Goal: Ask a question: Ask a question

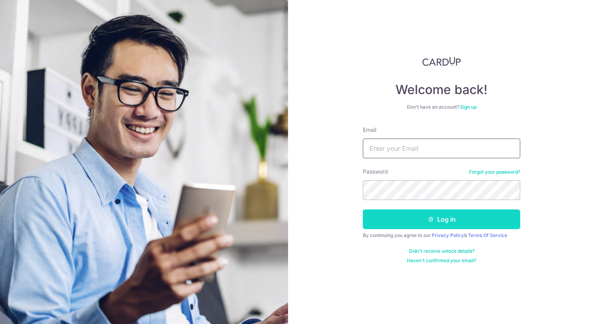
type input "[EMAIL_ADDRESS][DOMAIN_NAME]"
click at [397, 223] on button "Log in" at bounding box center [441, 219] width 157 height 20
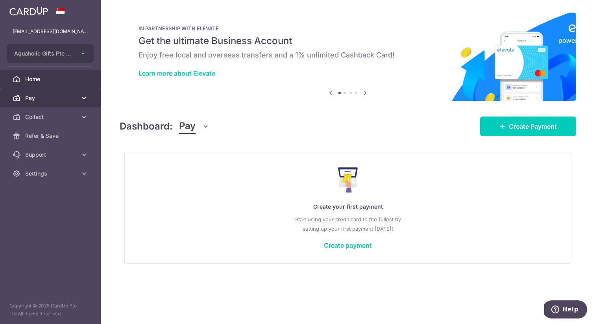
click at [83, 96] on icon at bounding box center [84, 98] width 8 height 8
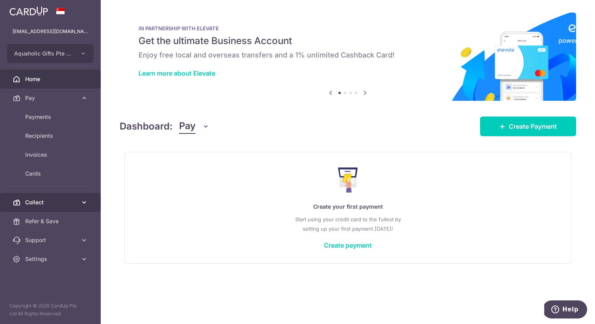
click at [55, 202] on span "Collect" at bounding box center [51, 202] width 52 height 8
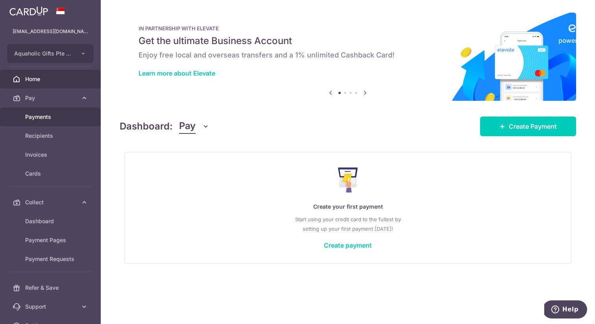
click at [46, 120] on span "Payments" at bounding box center [51, 117] width 52 height 8
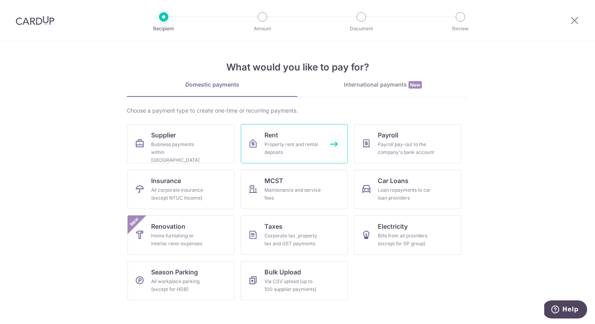
click at [275, 150] on div "Property rent and rental deposits" at bounding box center [292, 148] width 57 height 16
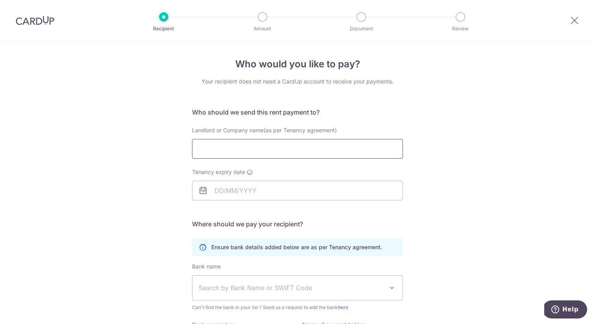
click at [258, 146] on input "Landlord or Company name(as per Tenancy agreement)" at bounding box center [297, 149] width 211 height 20
click at [152, 164] on div "Who would you like to pay? Your recipient does not need a CardUp account to rec…" at bounding box center [297, 228] width 595 height 375
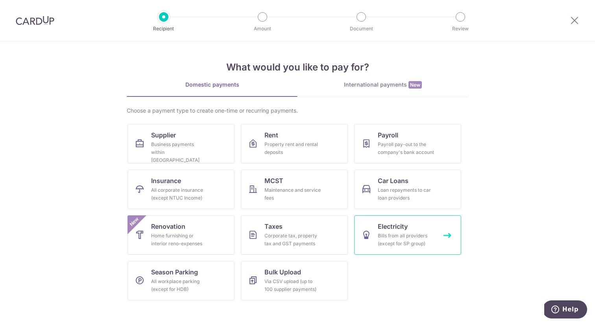
click at [398, 245] on div "Bills from all providers (except for SP group)" at bounding box center [406, 240] width 57 height 16
click at [557, 309] on icon "Help" at bounding box center [555, 308] width 3 height 3
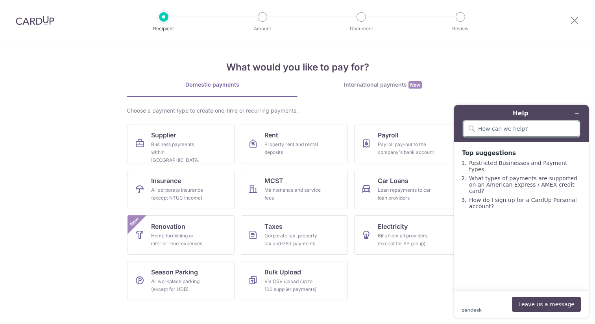
click at [498, 129] on input "search" at bounding box center [526, 128] width 96 height 7
type input "jtc rental"
click at [527, 302] on button "Leave us a message" at bounding box center [546, 304] width 69 height 15
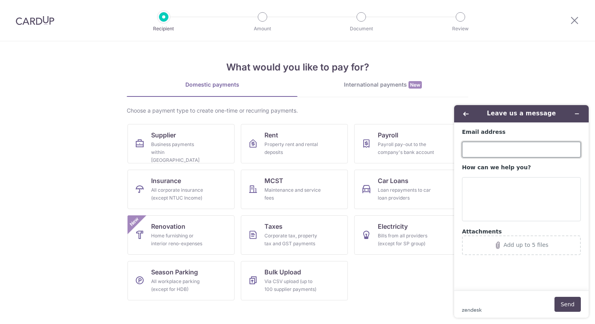
click at [486, 147] on input "Email address" at bounding box center [521, 150] width 119 height 16
type input "[EMAIL_ADDRESS][DOMAIN_NAME]"
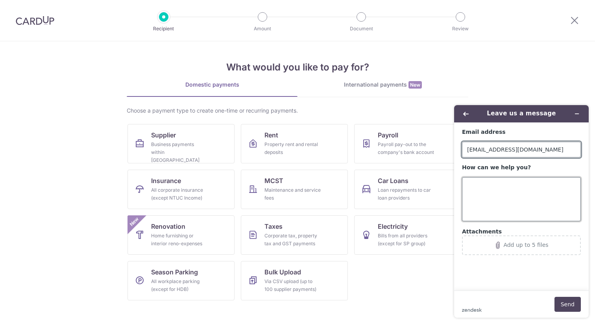
click at [485, 206] on textarea "How can we help you?" at bounding box center [521, 199] width 119 height 44
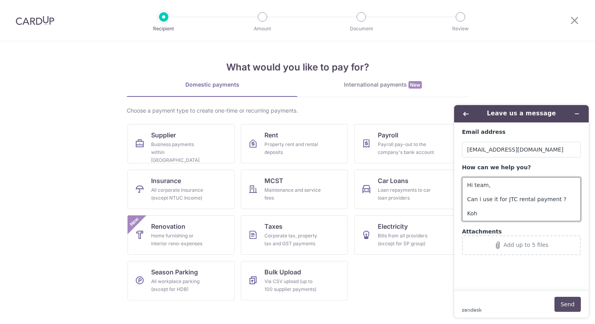
type textarea "Hi team, Can i use it for JTC rental payment ? Koh"
click at [563, 303] on button "Send" at bounding box center [567, 304] width 26 height 15
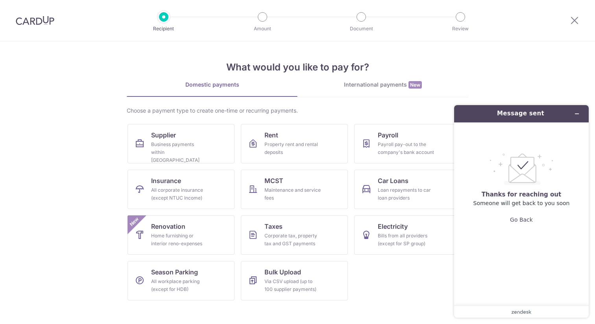
click at [541, 242] on div ".custom-cls-1{fill:#ccc;}.cls-2{fill:#cccccb;}.cls-3{fill:#f8f8f8;}.cls-4{fill:…" at bounding box center [521, 190] width 119 height 124
click at [578, 111] on icon "Minimise widget" at bounding box center [577, 114] width 6 height 6
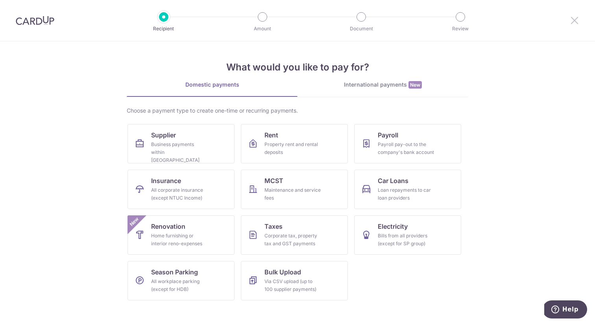
click at [574, 23] on icon at bounding box center [574, 20] width 9 height 10
